Goal: Transaction & Acquisition: Purchase product/service

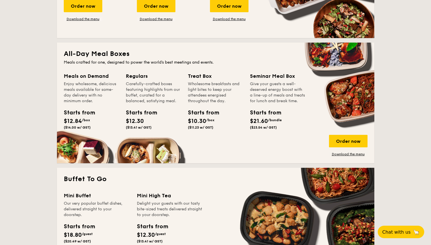
scroll to position [340, 0]
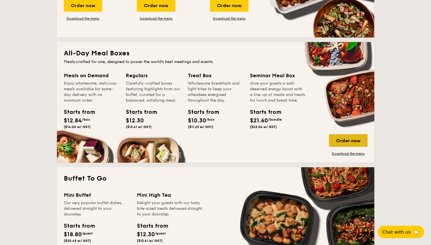
click at [346, 142] on div "Order now" at bounding box center [348, 140] width 39 height 12
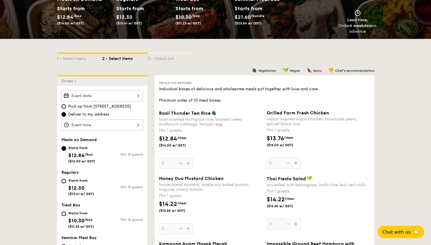
scroll to position [85, 0]
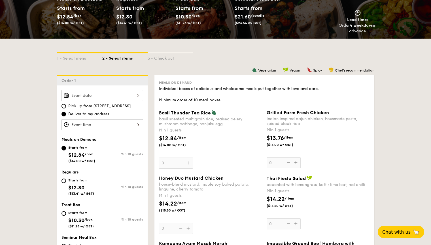
click at [98, 96] on input "Basil Thunder Tea [PERSON_NAME] scented multigrain rice, braised celery mushroo…" at bounding box center [103, 95] width 82 height 11
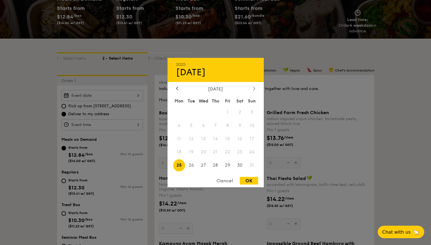
click at [253, 89] on icon at bounding box center [254, 89] width 2 height 4
click at [229, 111] on span "5" at bounding box center [228, 112] width 12 height 12
click at [244, 182] on div "OK" at bounding box center [249, 181] width 18 height 8
type input "[DATE]"
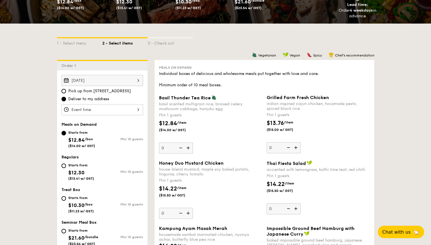
scroll to position [113, 0]
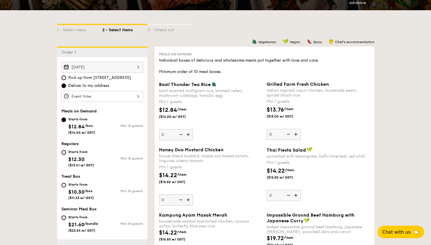
click at [87, 98] on input "Basil Thunder Tea [PERSON_NAME] scented multigrain rice, braised celery mushroo…" at bounding box center [103, 96] width 82 height 11
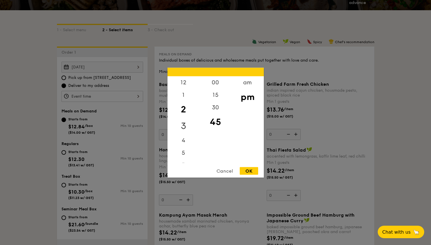
drag, startPoint x: 188, startPoint y: 112, endPoint x: 189, endPoint y: 128, distance: 16.8
click at [189, 128] on div "12 1 2 3 4 5 6 7 8 9 10 11" at bounding box center [184, 119] width 32 height 87
click at [185, 82] on div "12" at bounding box center [184, 84] width 32 height 16
click at [219, 80] on div "00" at bounding box center [216, 84] width 32 height 16
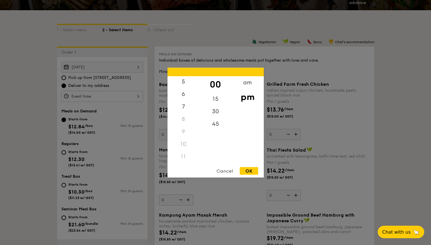
click at [184, 159] on div "11" at bounding box center [184, 156] width 32 height 12
click at [183, 155] on div "11" at bounding box center [184, 156] width 32 height 12
click at [247, 81] on div "am" at bounding box center [248, 84] width 32 height 16
click at [185, 155] on div "11" at bounding box center [184, 159] width 32 height 16
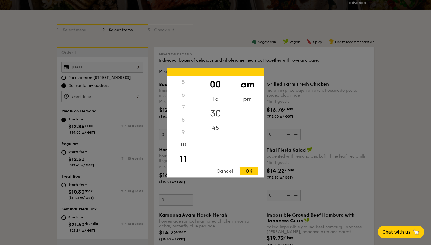
click at [218, 111] on div "30" at bounding box center [216, 113] width 32 height 16
click at [246, 171] on div "OK" at bounding box center [249, 171] width 18 height 8
type input "11:30AM"
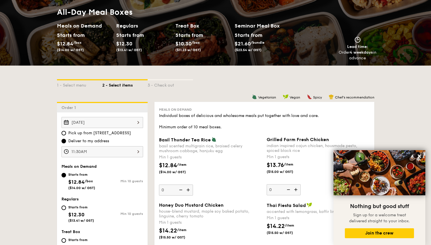
scroll to position [142, 0]
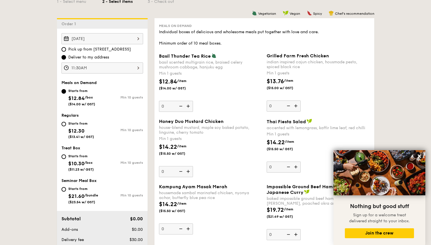
click at [74, 124] on div "Starts from" at bounding box center [81, 123] width 26 height 5
click at [66, 124] on input "Starts from $12.30 ($13.41 w/ GST) Min 10 guests" at bounding box center [64, 124] width 5 height 5
radio input "true"
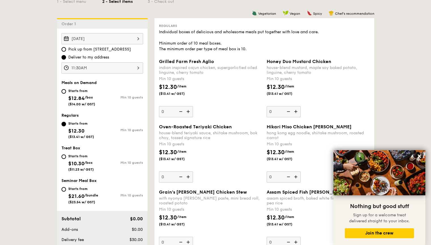
click at [83, 92] on div "Starts from" at bounding box center [81, 90] width 27 height 5
click at [66, 92] on input "Starts from $12.84 /box ($14.00 w/ GST) Min 10 guests" at bounding box center [64, 91] width 5 height 5
radio input "true"
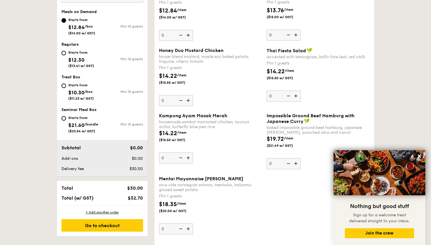
scroll to position [170, 0]
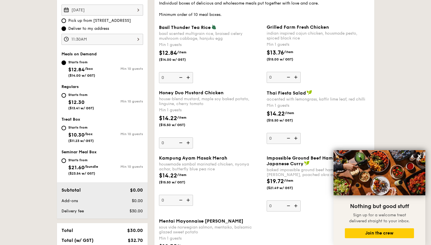
click at [80, 99] on span "$12.30" at bounding box center [76, 102] width 16 height 6
click at [66, 98] on input "Starts from $12.30 ($13.41 w/ GST) Min 10 guests" at bounding box center [64, 95] width 5 height 5
radio input "true"
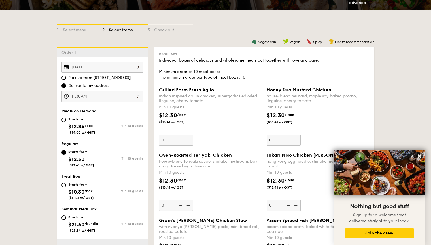
scroll to position [142, 0]
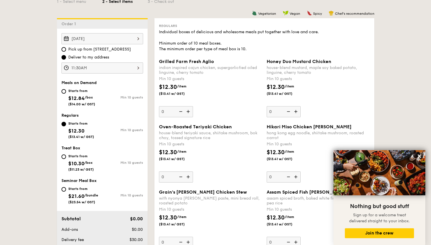
click at [273, 111] on input "0" at bounding box center [284, 111] width 34 height 11
click at [296, 109] on img at bounding box center [296, 111] width 9 height 11
click at [296, 109] on input "10" at bounding box center [284, 111] width 34 height 11
click at [288, 111] on img at bounding box center [288, 111] width 9 height 11
click at [288, 111] on input "11" at bounding box center [284, 111] width 34 height 11
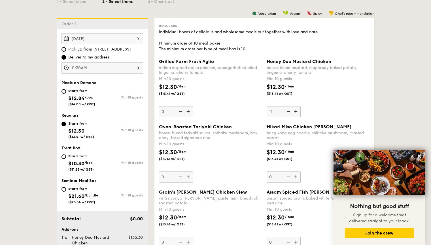
type input "10"
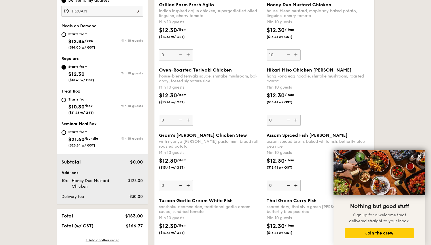
scroll to position [199, 0]
click at [169, 119] on input "0" at bounding box center [176, 119] width 34 height 11
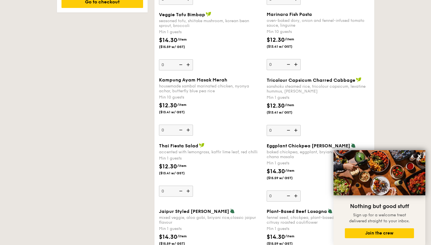
scroll to position [454, 0]
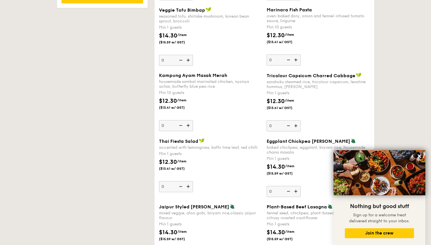
type input "10"
click at [171, 120] on input "0" at bounding box center [176, 125] width 34 height 11
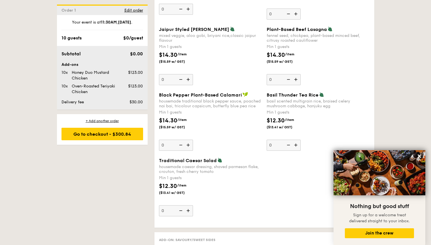
scroll to position [638, 0]
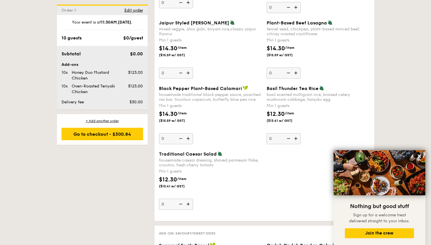
type input "10"
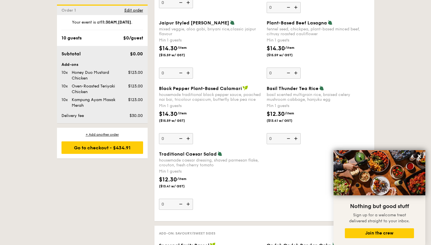
scroll to position [458, 0]
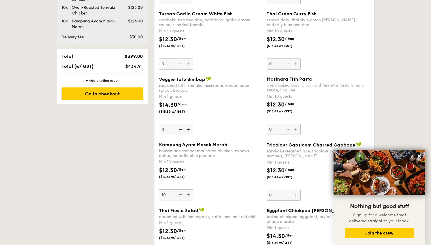
scroll to position [315, 0]
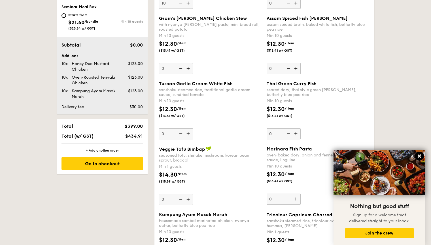
click at [422, 156] on icon at bounding box center [419, 155] width 5 height 5
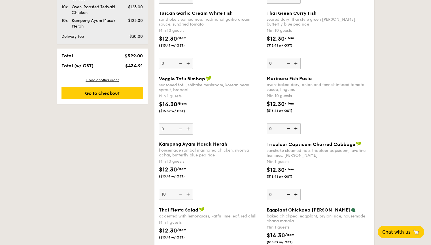
scroll to position [372, 0]
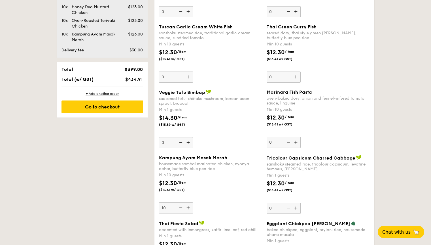
click at [272, 142] on input "0" at bounding box center [284, 142] width 34 height 11
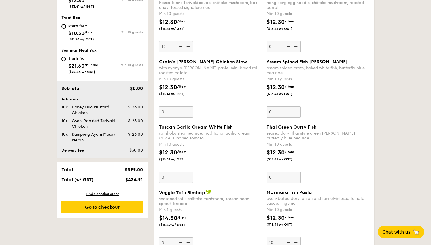
scroll to position [258, 0]
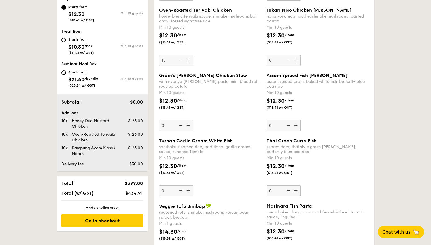
type input "10"
click at [344, 184] on div "Thai Green [PERSON_NAME] Fish seared dory, thai style green [PERSON_NAME], butt…" at bounding box center [318, 167] width 103 height 58
click at [301, 185] on input "0" at bounding box center [284, 190] width 34 height 11
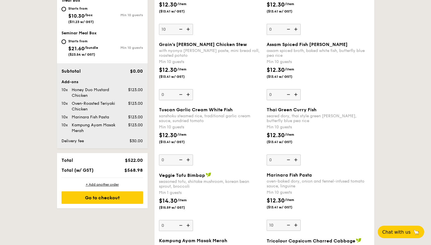
scroll to position [287, 0]
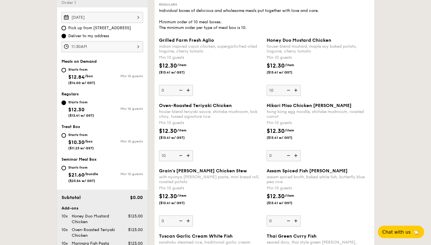
scroll to position [0, 0]
